Goal: Task Accomplishment & Management: Manage account settings

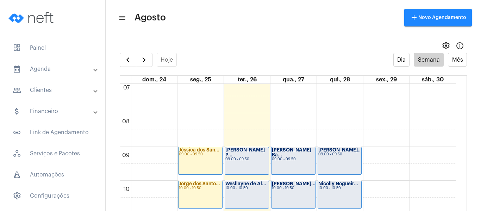
scroll to position [238, 0]
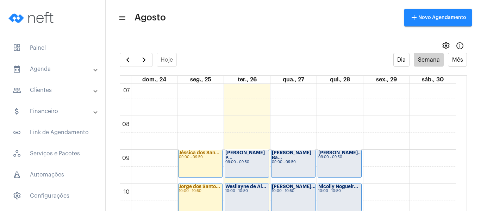
click at [236, 163] on div "[PERSON_NAME] P... 09:00 - 09:50" at bounding box center [247, 163] width 44 height 27
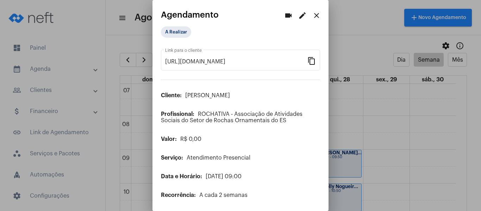
click at [298, 15] on mat-icon "edit" at bounding box center [302, 15] width 8 height 8
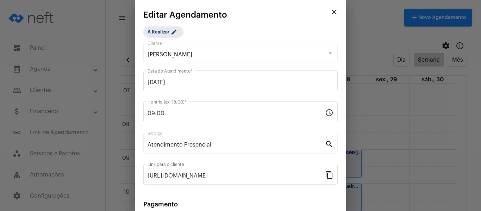
scroll to position [92, 0]
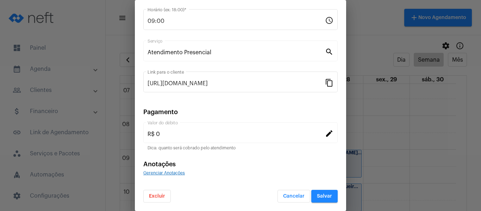
click at [178, 171] on span "Gerenciar Anotações" at bounding box center [164, 173] width 42 height 4
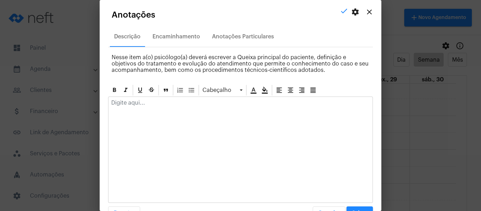
click at [169, 105] on p at bounding box center [240, 103] width 258 height 6
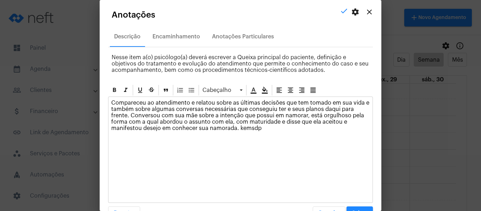
drag, startPoint x: 278, startPoint y: 132, endPoint x: 129, endPoint y: 115, distance: 149.5
click at [129, 115] on div "Compareceu ao atendimento e relatou sobre as últimas decisões que tem tomado em…" at bounding box center [240, 117] width 264 height 41
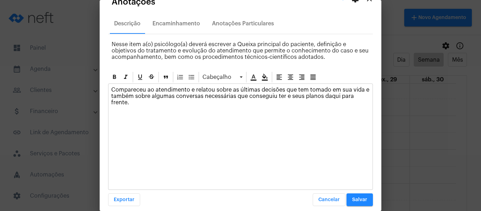
scroll to position [20, 0]
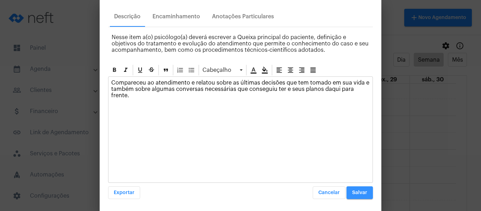
click at [352, 190] on span "Salvar" at bounding box center [359, 192] width 15 height 5
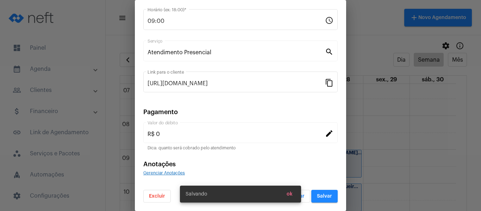
scroll to position [22, 0]
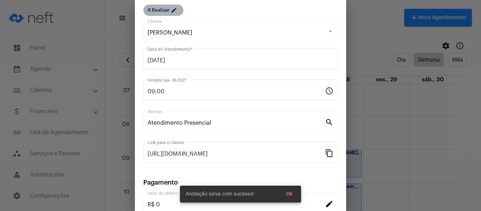
click at [174, 10] on mat-icon "edit" at bounding box center [175, 11] width 8 height 8
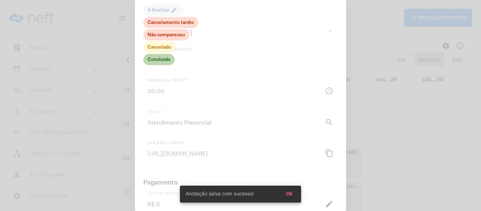
click at [163, 60] on mat-chip "Concluído" at bounding box center [158, 59] width 31 height 11
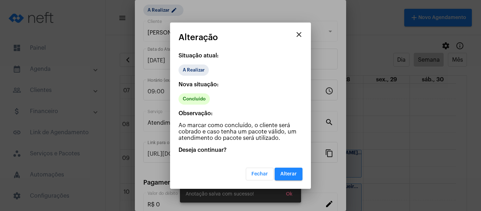
click at [286, 169] on button "Alterar" at bounding box center [288, 173] width 28 height 13
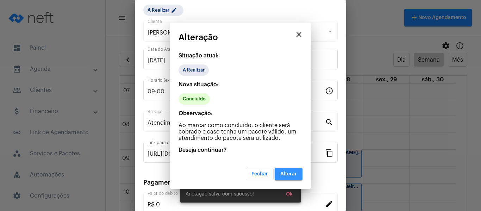
scroll to position [0, 0]
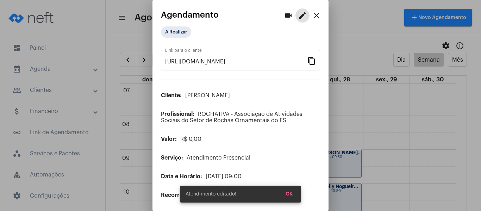
click at [170, 25] on div "A Realizar" at bounding box center [195, 32] width 73 height 14
click at [170, 30] on mat-chip "A Realizar" at bounding box center [176, 31] width 30 height 11
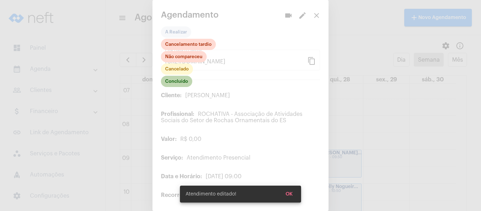
click at [178, 78] on mat-chip "Concluído" at bounding box center [176, 81] width 31 height 11
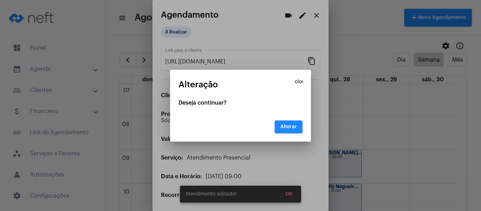
click at [289, 126] on span "Alterar" at bounding box center [288, 126] width 17 height 5
click at [284, 128] on span "Alterar" at bounding box center [288, 126] width 17 height 5
click at [286, 125] on span "Alterar" at bounding box center [288, 126] width 17 height 5
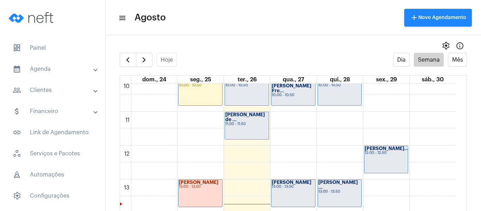
scroll to position [309, 0]
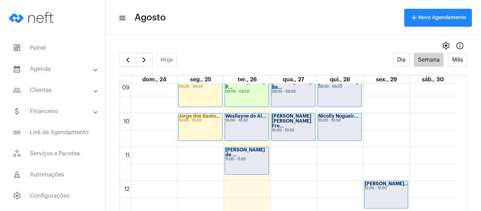
click at [251, 136] on div "Wesllayne de Al... 10:00 - 10:50" at bounding box center [247, 126] width 44 height 27
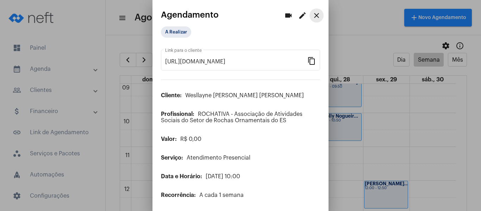
click at [312, 15] on mat-icon "close" at bounding box center [316, 15] width 8 height 8
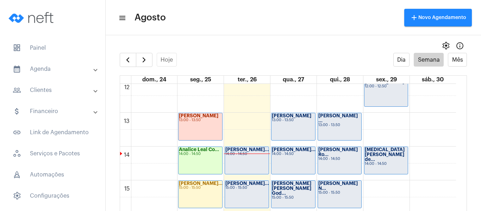
scroll to position [414, 0]
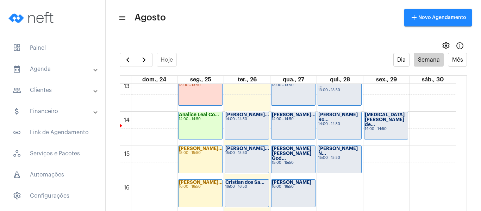
scroll to position [449, 0]
